Goal: Transaction & Acquisition: Download file/media

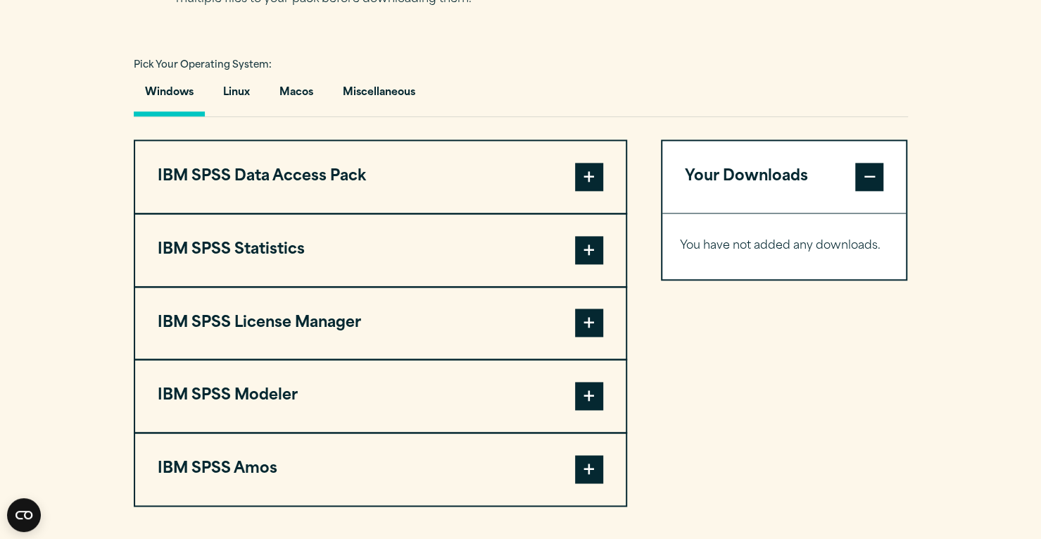
scroll to position [1002, 0]
click at [591, 236] on span at bounding box center [589, 249] width 28 height 28
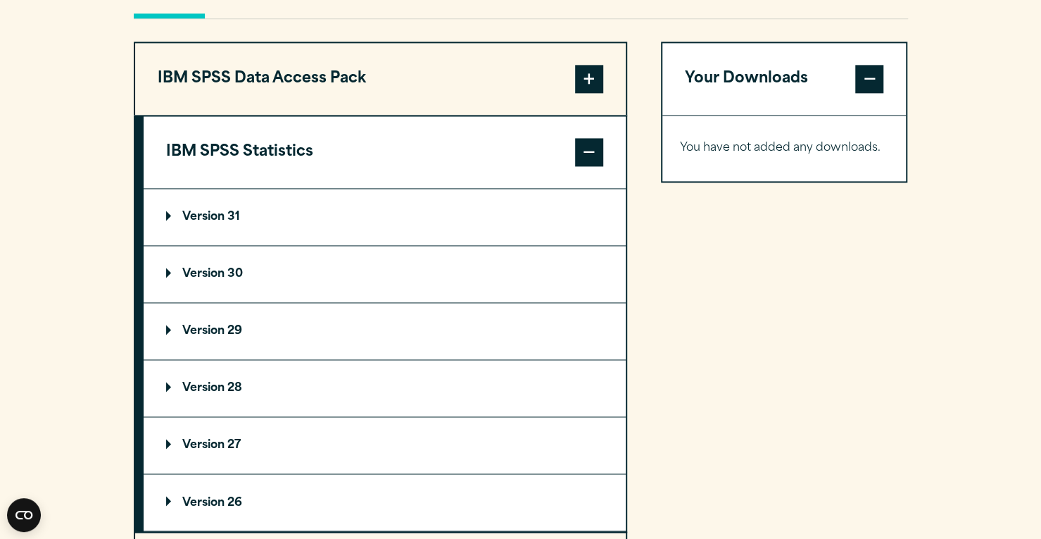
scroll to position [1101, 0]
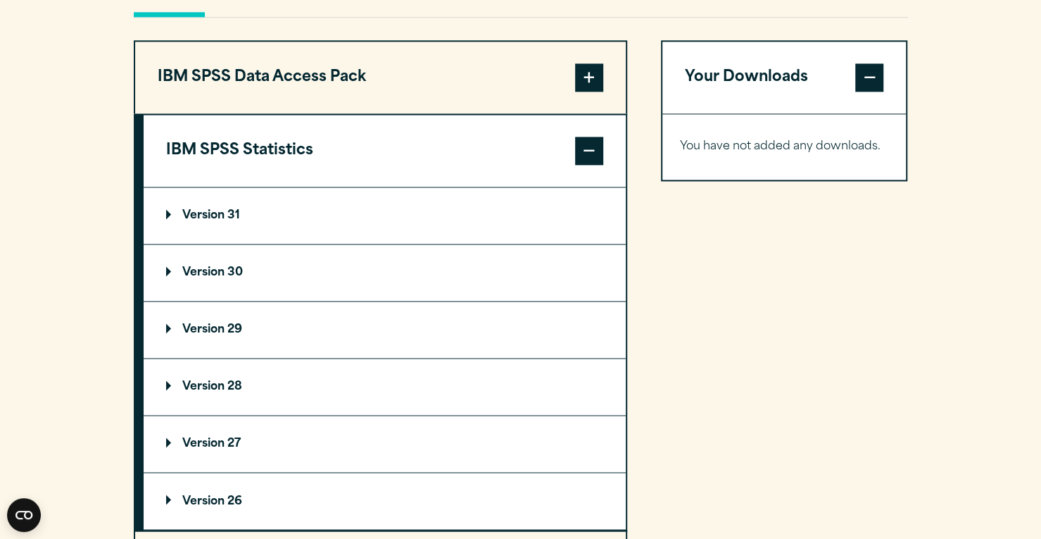
click at [280, 337] on summary "Version 29" at bounding box center [385, 329] width 482 height 56
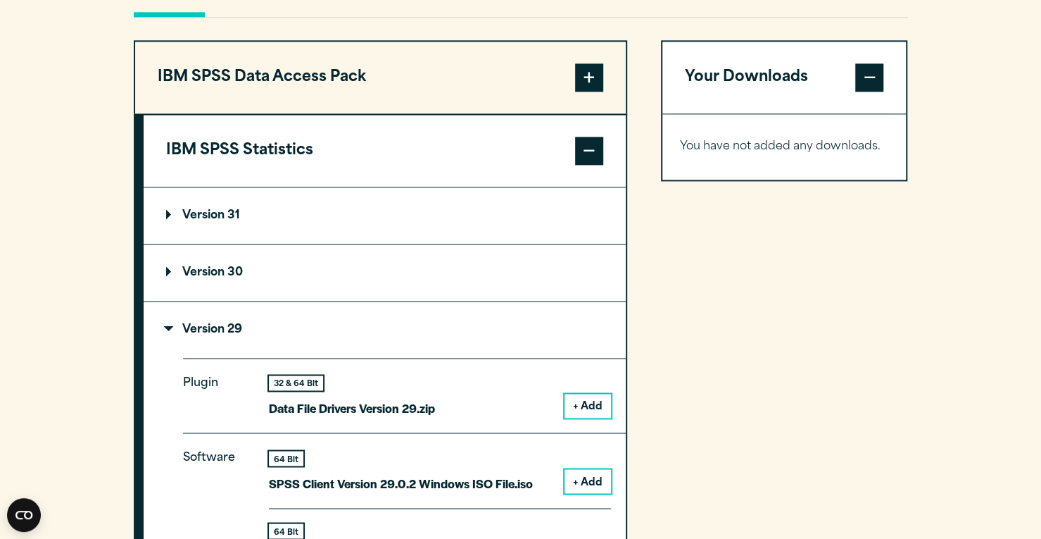
click at [282, 86] on button "IBM SPSS Data Access Pack" at bounding box center [380, 78] width 491 height 72
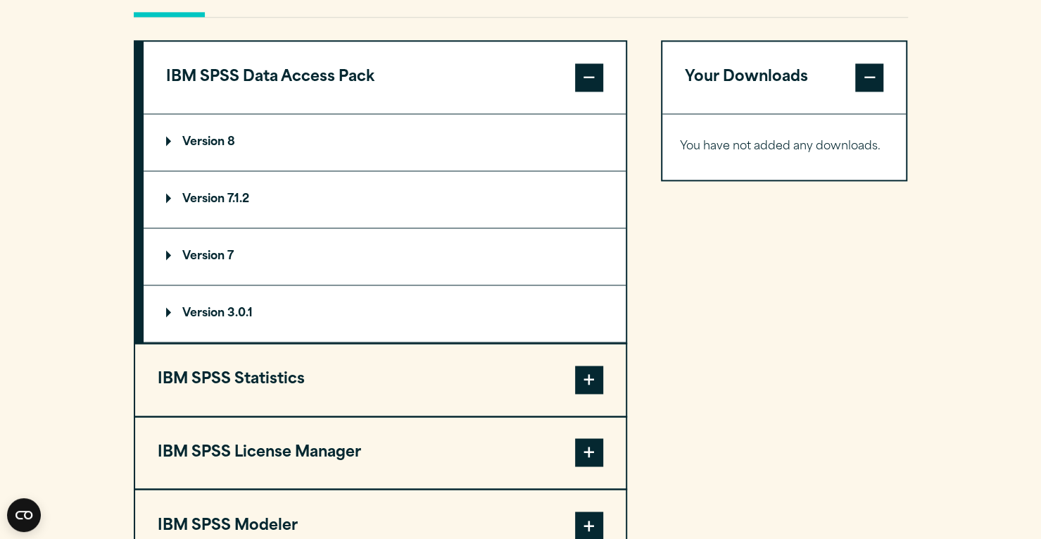
click at [496, 412] on button "IBM SPSS Statistics" at bounding box center [380, 380] width 491 height 72
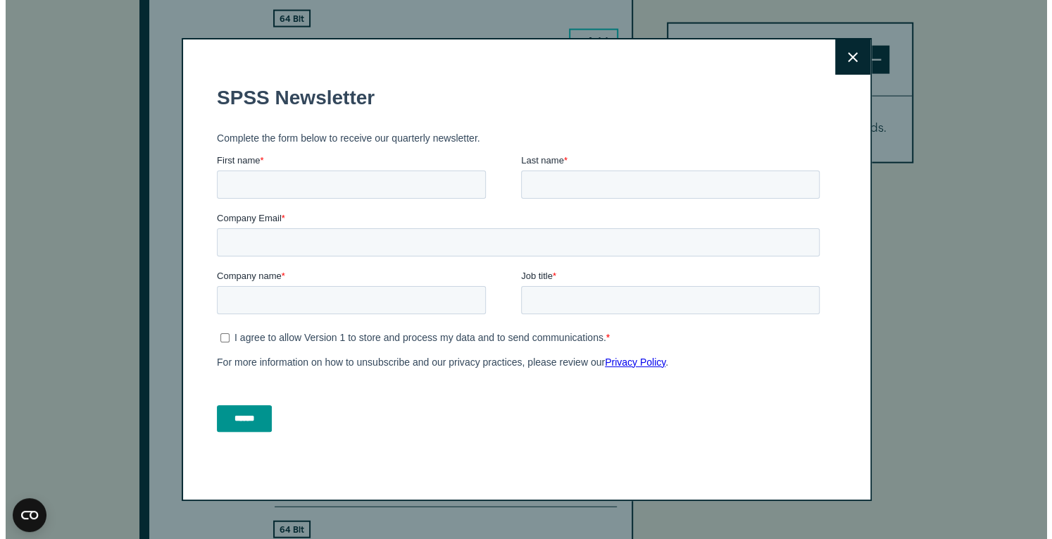
scroll to position [1861, 0]
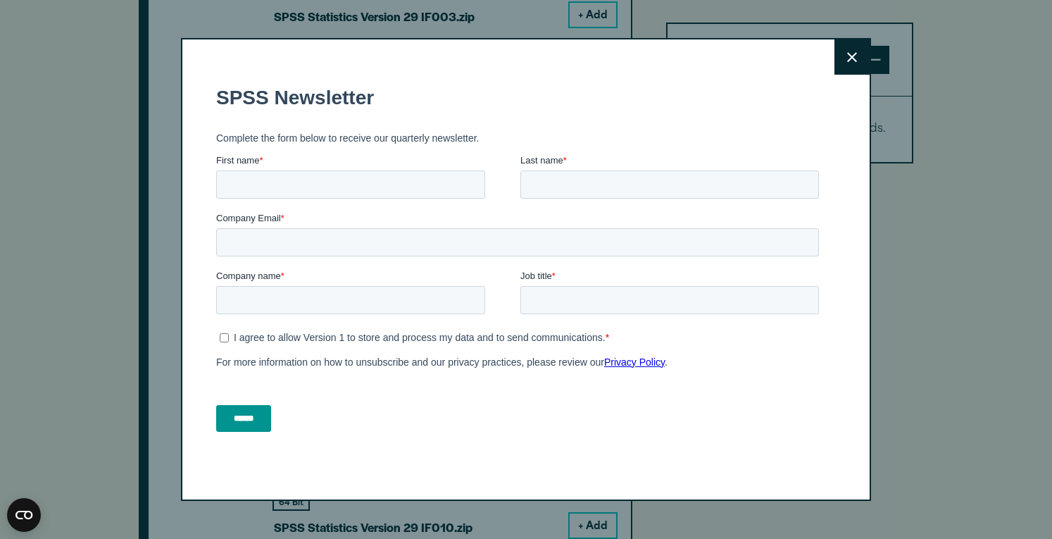
click at [839, 54] on button "Close" at bounding box center [851, 56] width 35 height 35
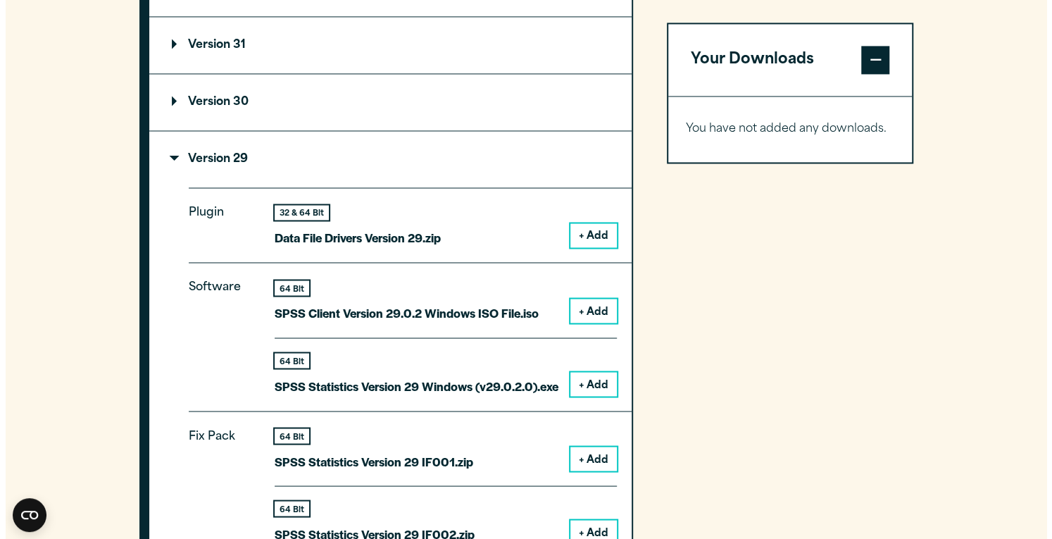
scroll to position [1272, 0]
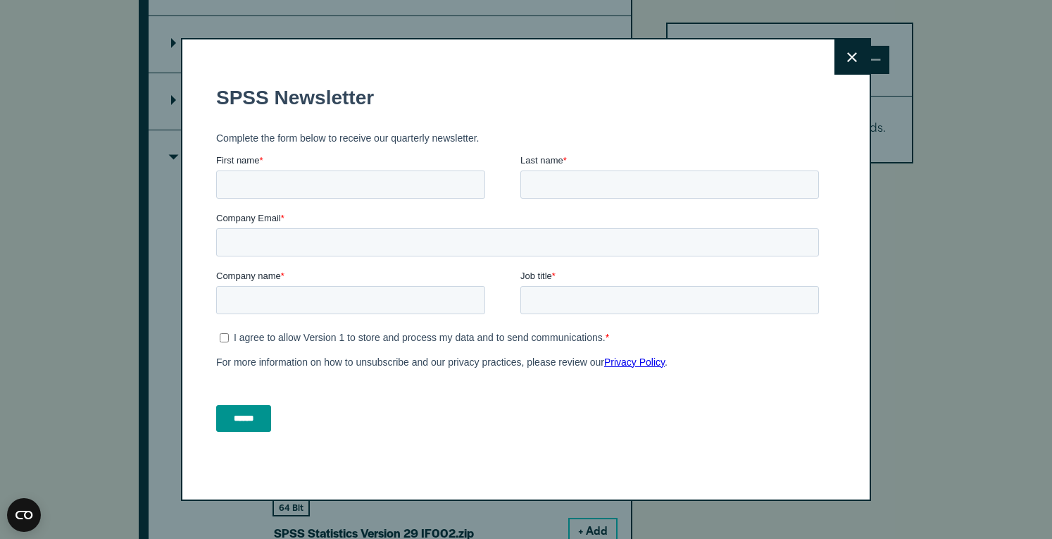
click at [849, 53] on icon at bounding box center [852, 57] width 10 height 11
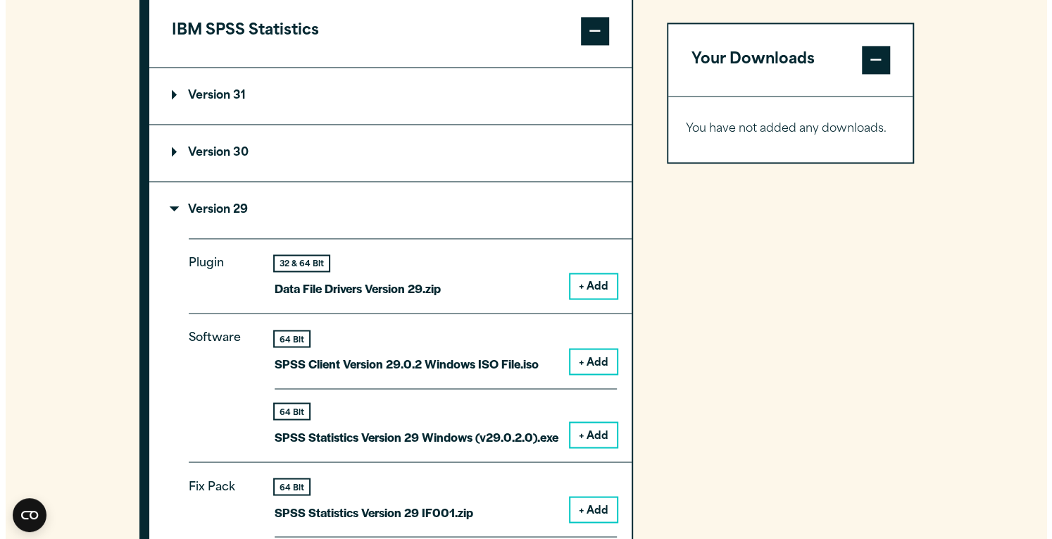
scroll to position [1214, 0]
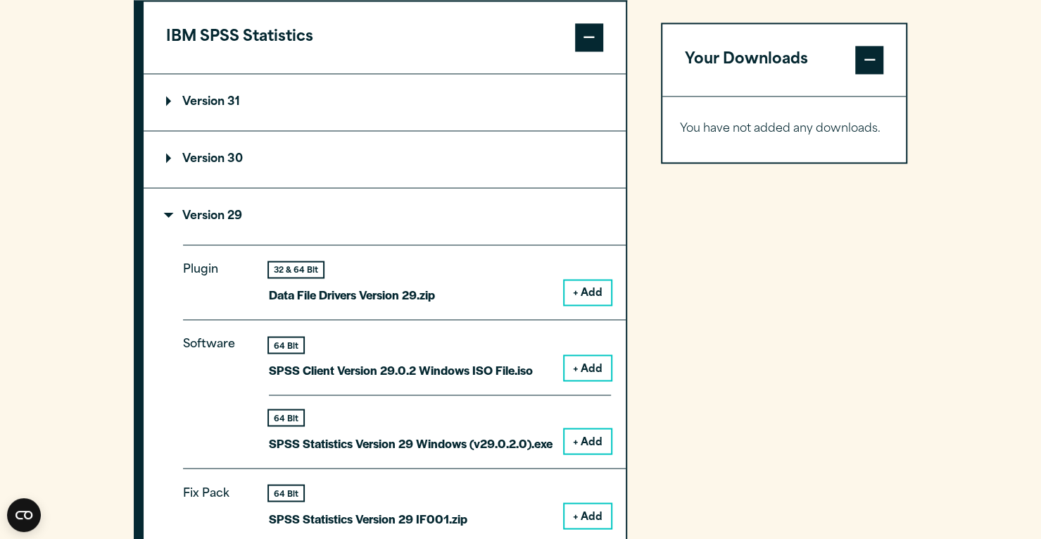
click at [593, 362] on button "+ Add" at bounding box center [588, 368] width 46 height 24
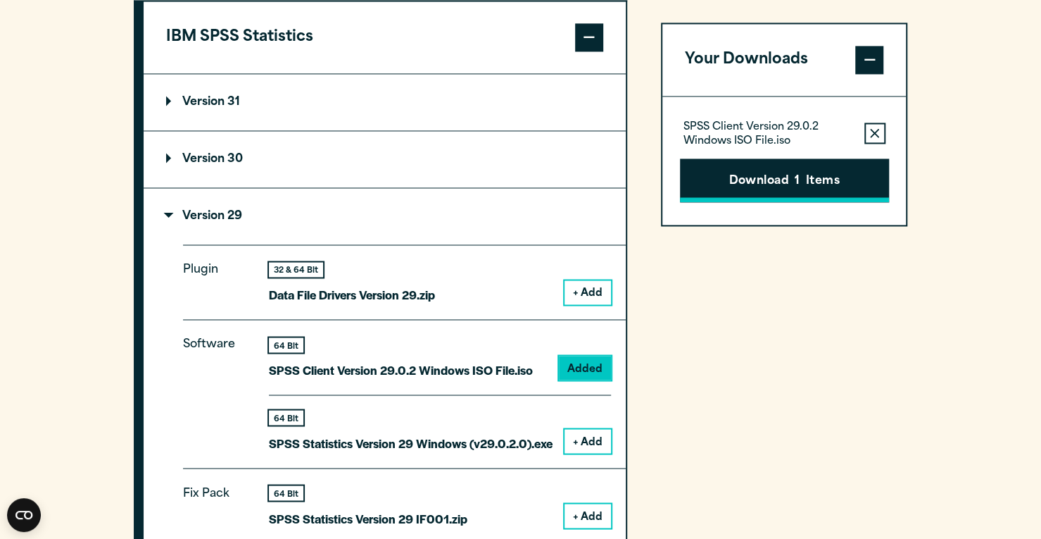
click at [745, 176] on button "Download 1 Items" at bounding box center [784, 180] width 209 height 44
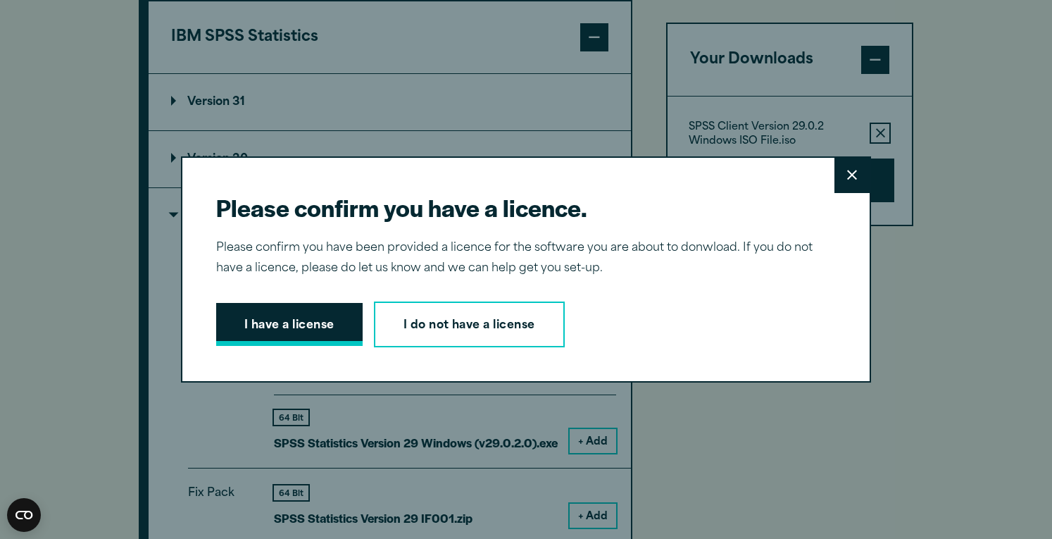
click at [255, 326] on button "I have a license" at bounding box center [289, 325] width 146 height 44
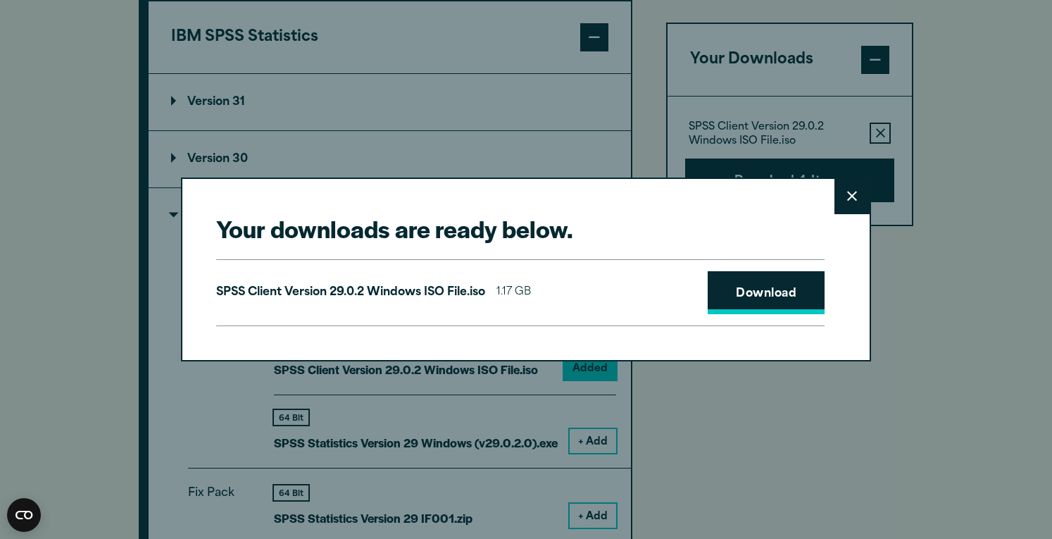
click at [720, 299] on link "Download" at bounding box center [766, 293] width 117 height 44
